Goal: Task Accomplishment & Management: Use online tool/utility

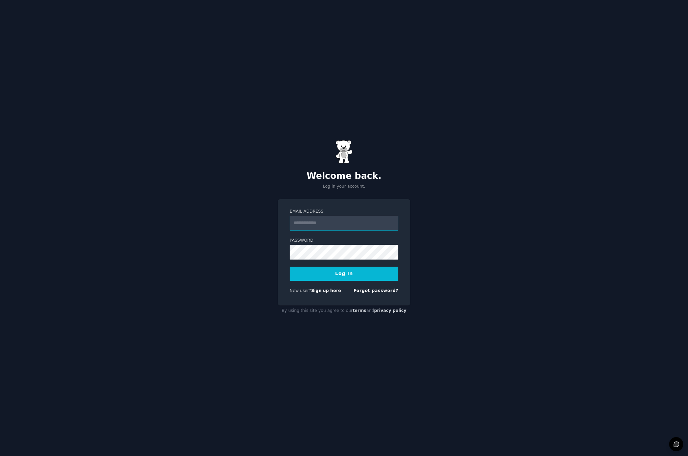
type input "**********"
click at [325, 279] on button "Log In" at bounding box center [344, 274] width 109 height 14
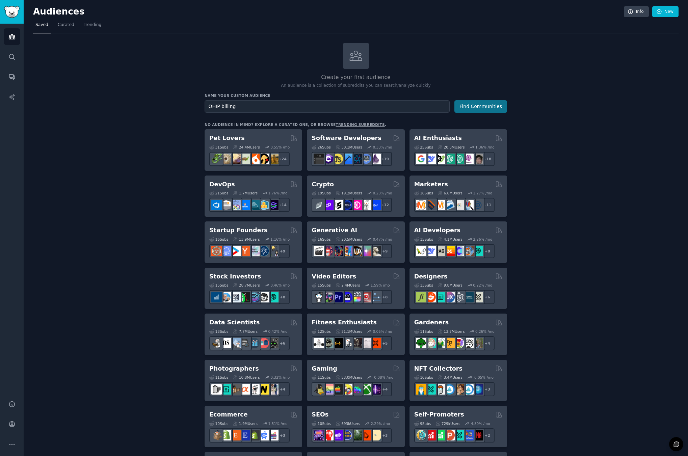
type input "OHIP billing"
click at [485, 109] on button "Find Communities" at bounding box center [481, 106] width 53 height 12
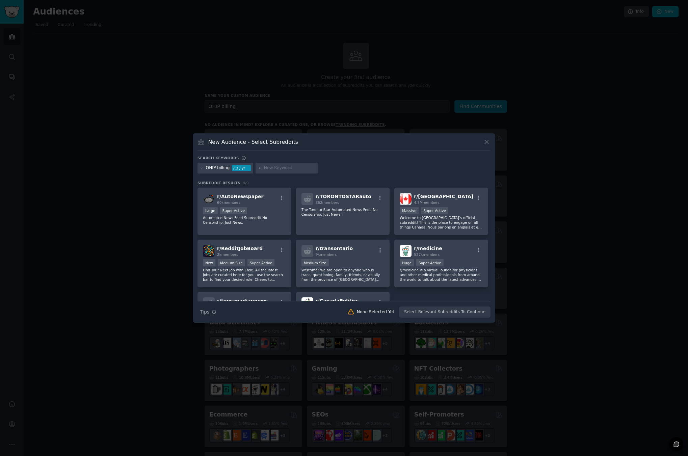
click at [202, 169] on icon at bounding box center [202, 169] width 4 height 4
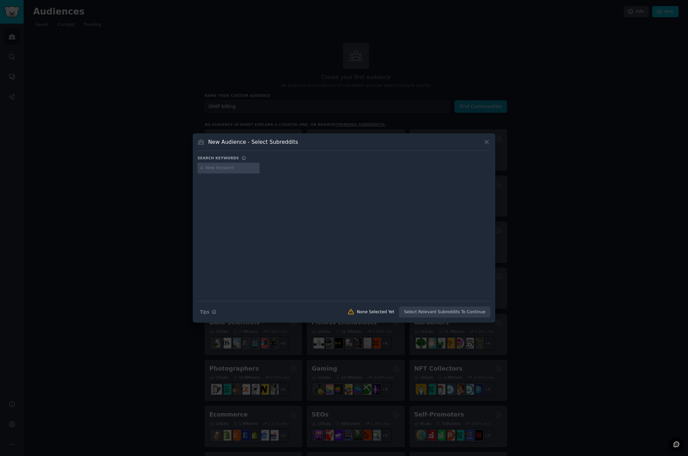
click at [351, 222] on div at bounding box center [344, 233] width 293 height 114
click at [241, 169] on input "text" at bounding box center [231, 168] width 51 height 6
type input "RMT"
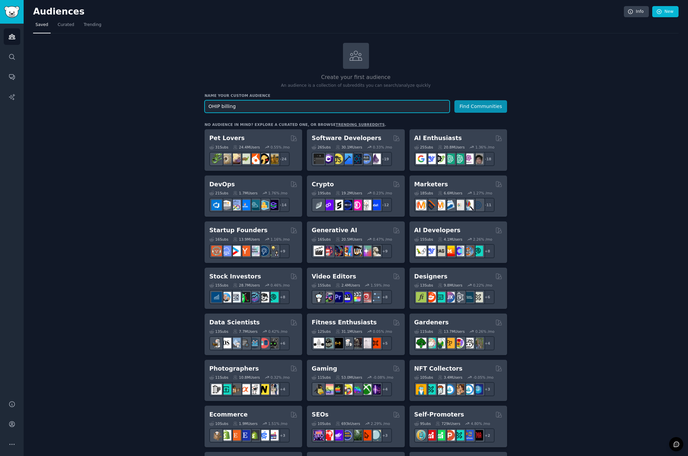
click at [254, 111] on input "OHIP billing" at bounding box center [327, 106] width 245 height 12
click at [254, 109] on input "OHIP billing" at bounding box center [327, 106] width 245 height 12
type input "O"
type input "RMT"
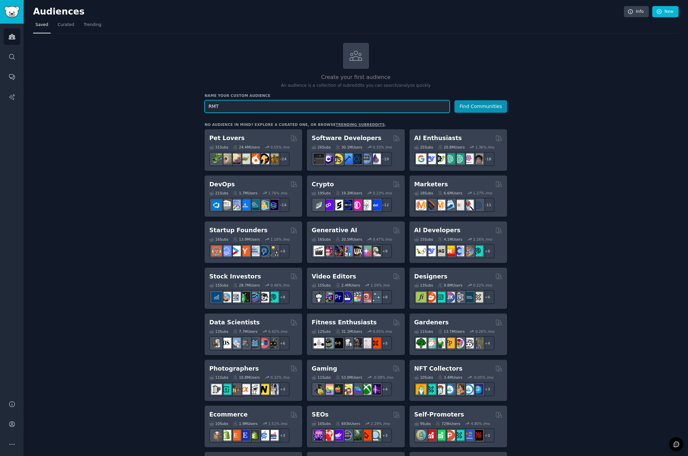
click at [455, 100] on button "Find Communities" at bounding box center [481, 106] width 53 height 12
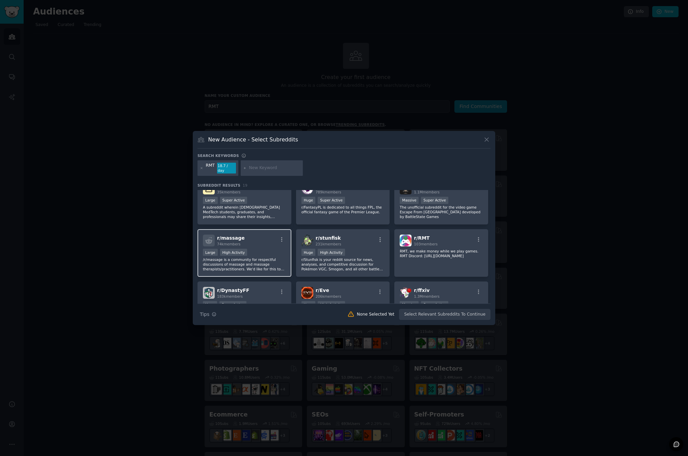
scroll to position [17, 0]
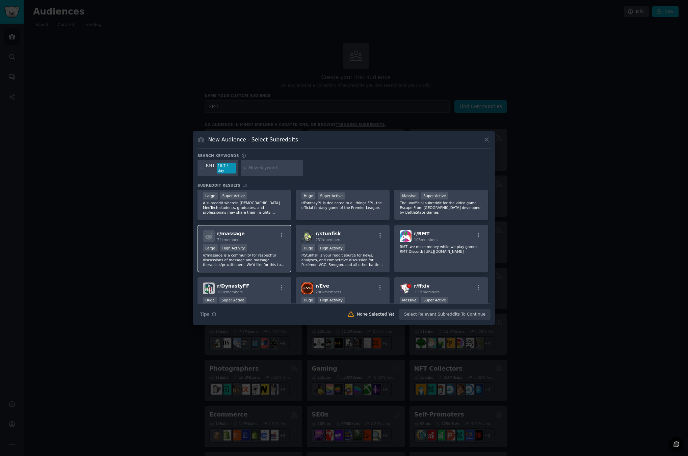
click at [267, 254] on p "/r/massage is a community for respectful discussions of massage and massage the…" at bounding box center [244, 260] width 83 height 14
click at [476, 314] on button "Create Audience" at bounding box center [469, 314] width 45 height 11
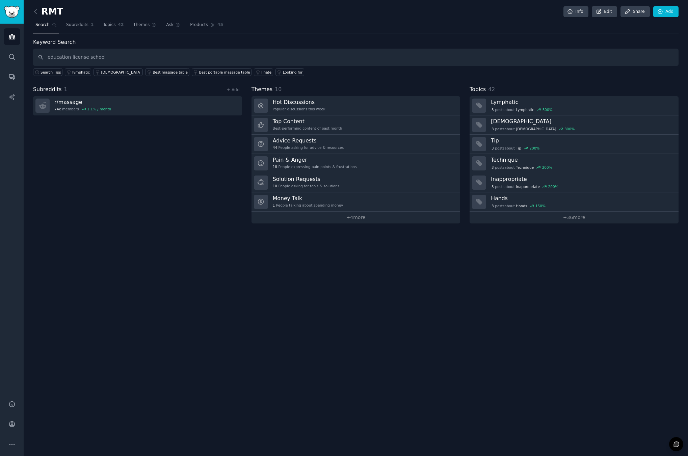
type input "education license school"
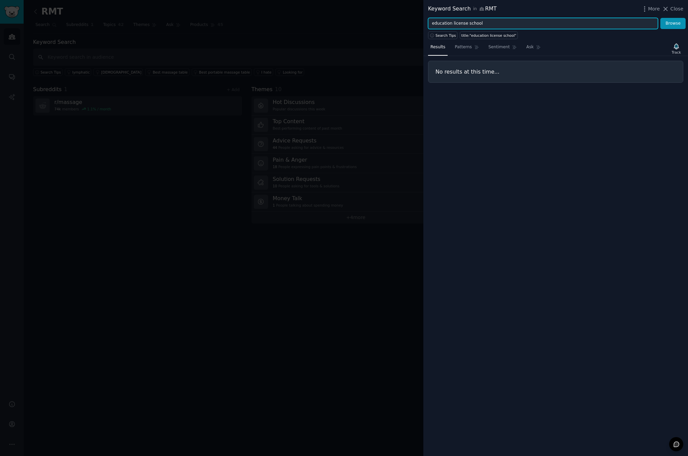
click at [495, 22] on input "education license school" at bounding box center [543, 23] width 230 height 11
click at [661, 18] on button "Browse" at bounding box center [673, 23] width 25 height 11
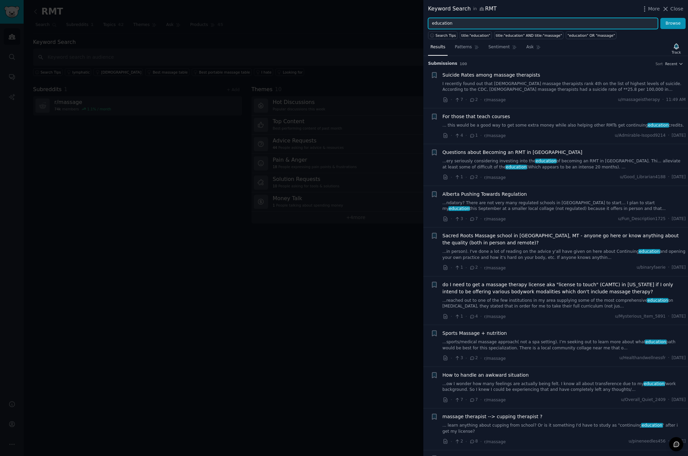
drag, startPoint x: 470, startPoint y: 21, endPoint x: 411, endPoint y: 26, distance: 59.7
click at [411, 26] on div "Keyword Search in RMT More Close education Browse Search Tips title:"education"…" at bounding box center [344, 228] width 688 height 456
type input "ontario"
click at [661, 18] on button "Browse" at bounding box center [673, 23] width 25 height 11
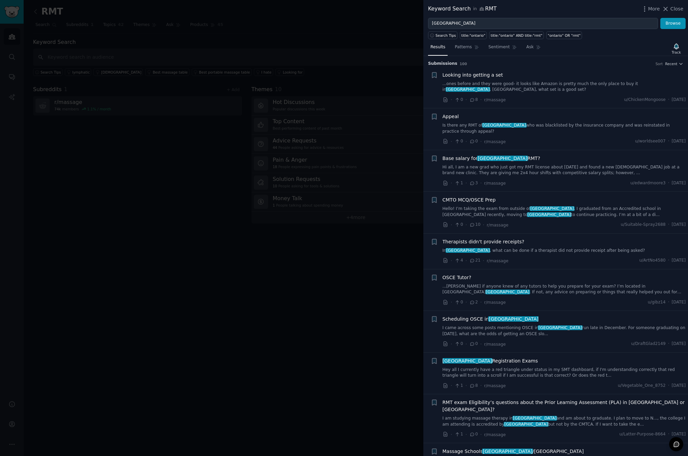
click at [483, 206] on link "Hello! I’m taking the exam from outside of ontario , I graduated from an Accred…" at bounding box center [565, 212] width 244 height 12
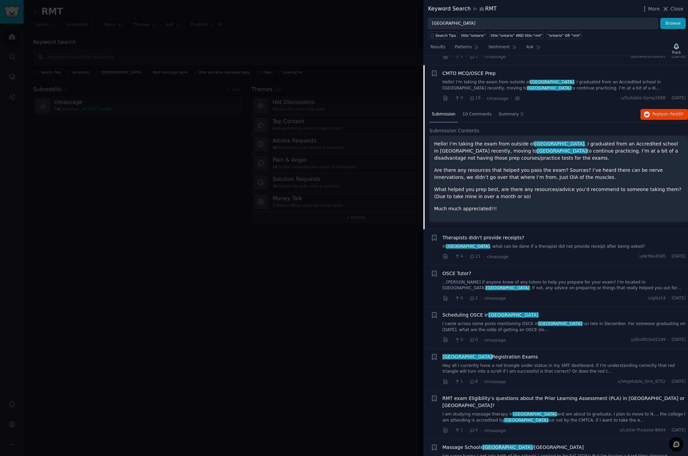
scroll to position [130, 0]
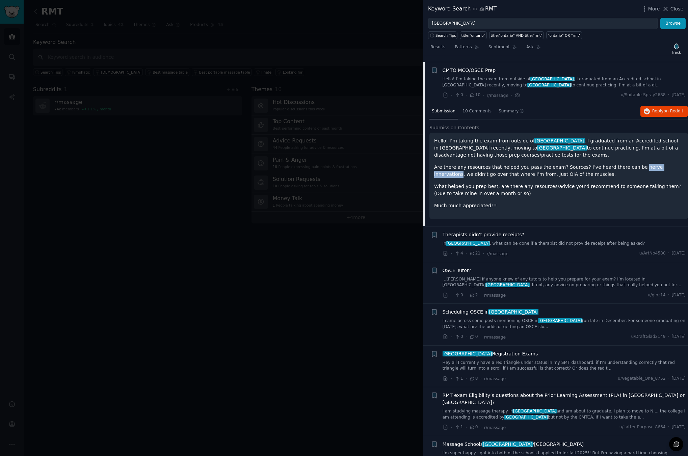
drag, startPoint x: 631, startPoint y: 161, endPoint x: 671, endPoint y: 161, distance: 39.2
click at [671, 164] on p "Are there any resources that helped you pass the exam? Sources? I’ve heard ther…" at bounding box center [558, 171] width 249 height 14
copy p "nerve innervations"
